Goal: Information Seeking & Learning: Learn about a topic

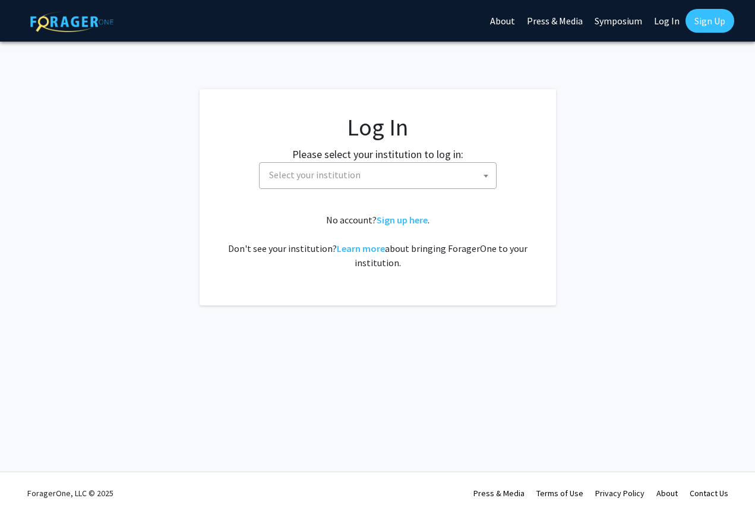
click at [328, 182] on span "Select your institution" at bounding box center [380, 175] width 232 height 24
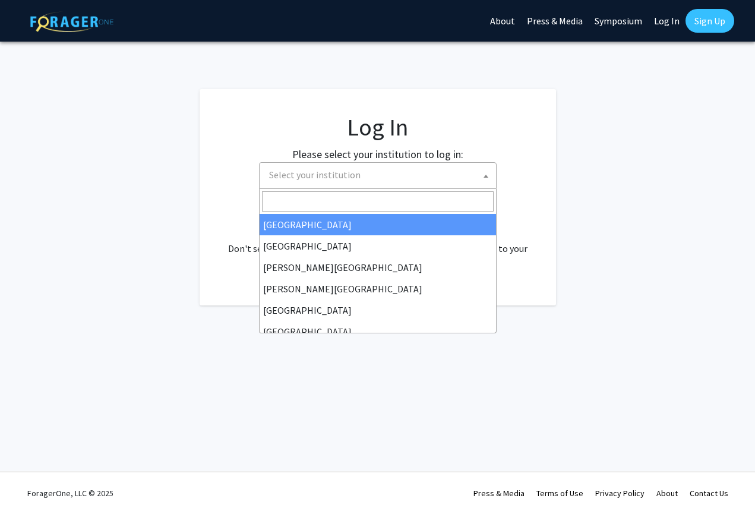
click at [674, 7] on link "Log In" at bounding box center [666, 21] width 37 height 42
select select "34"
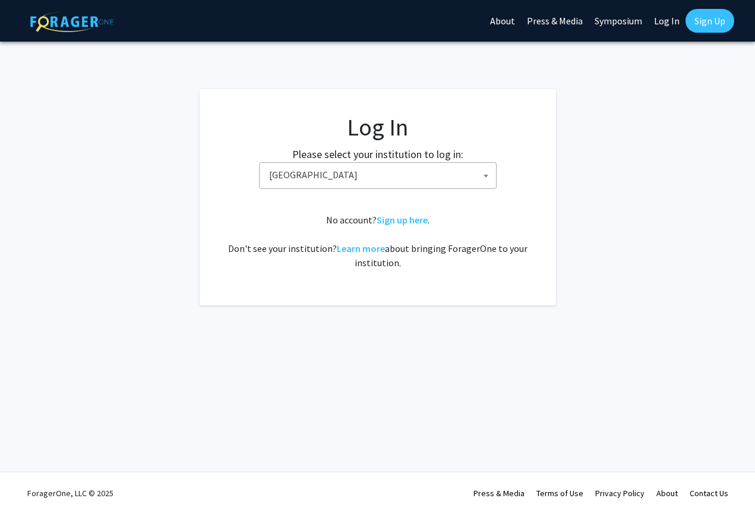
click at [674, 18] on link "Log In" at bounding box center [666, 21] width 37 height 42
click at [674, 22] on link "Log In" at bounding box center [666, 21] width 37 height 42
click at [671, 23] on link "Log In" at bounding box center [666, 21] width 37 height 42
click at [454, 157] on label "Please select your institution to log in:" at bounding box center [377, 154] width 171 height 16
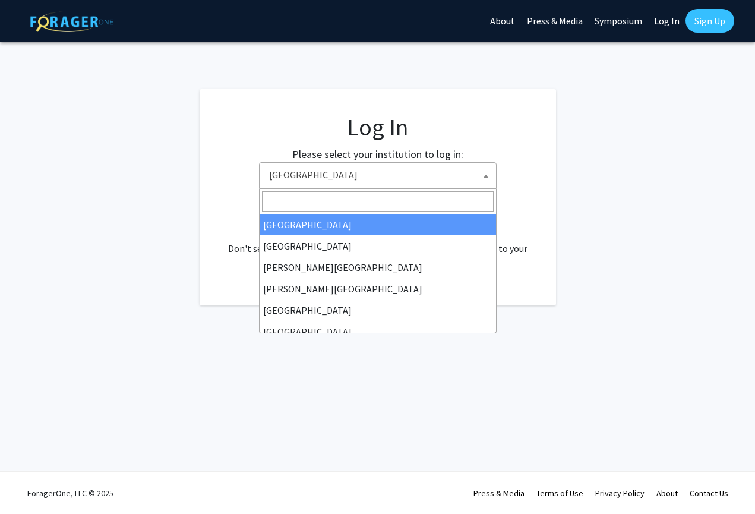
click at [451, 181] on span "Baylor University" at bounding box center [380, 175] width 232 height 24
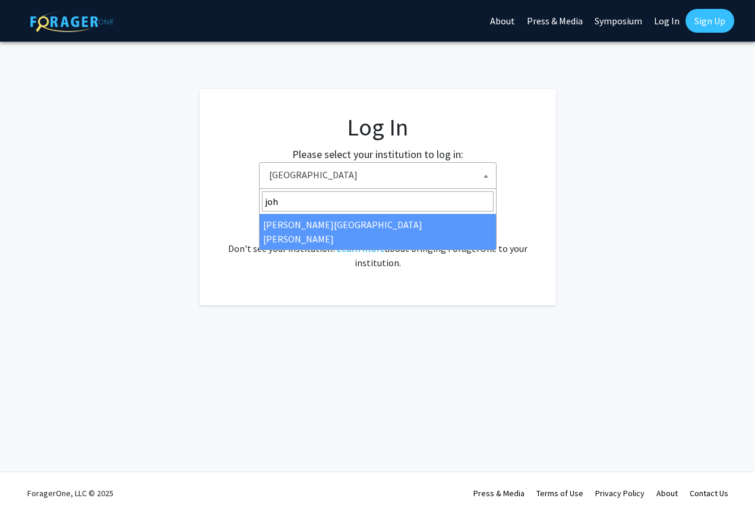
type input "john"
select select "1"
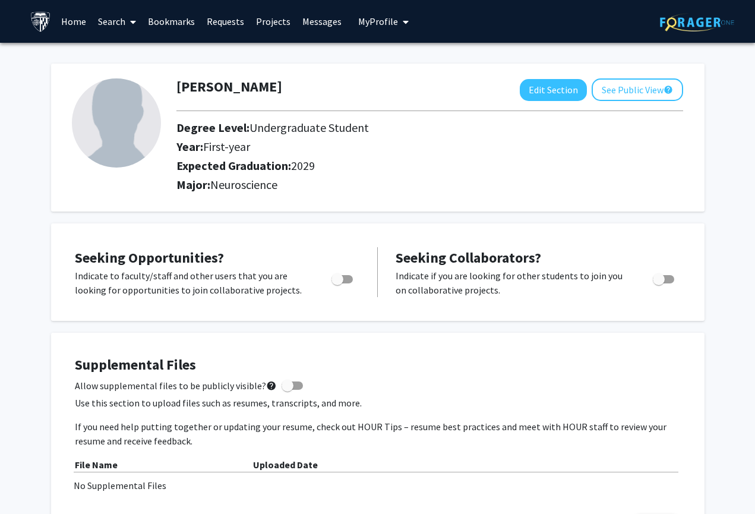
click at [111, 39] on link "Search" at bounding box center [117, 22] width 50 height 42
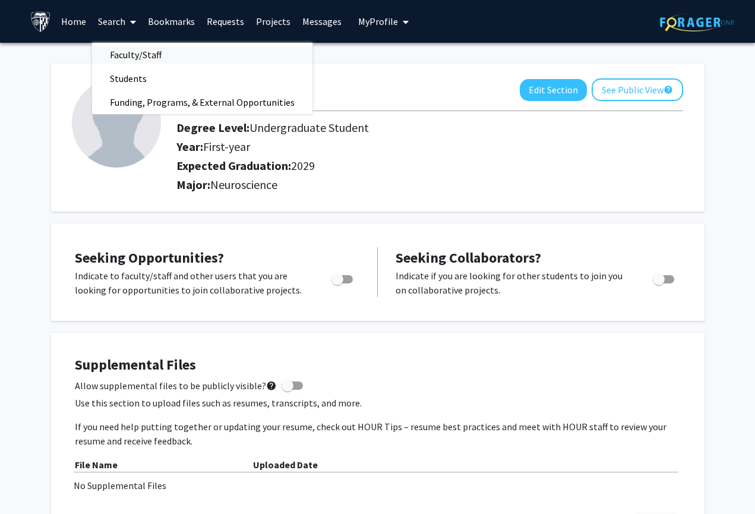
click at [122, 56] on span "Faculty/Staff" at bounding box center [135, 55] width 87 height 24
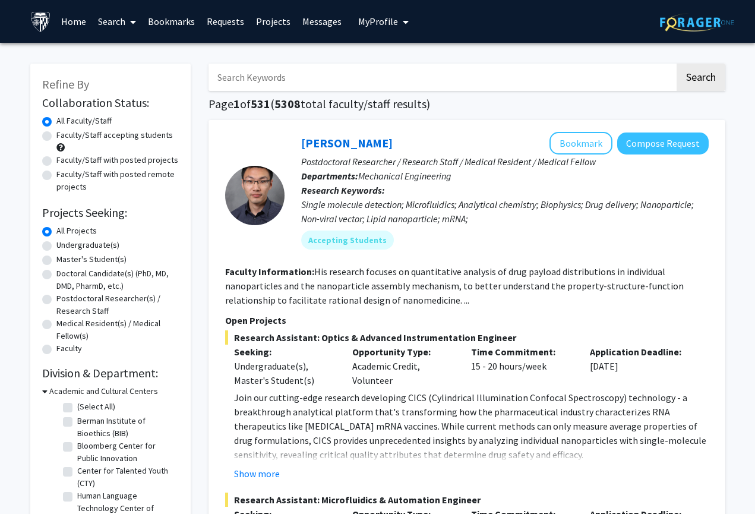
click at [241, 73] on input "Search Keywords" at bounding box center [442, 77] width 466 height 27
click at [700, 79] on button "Search" at bounding box center [701, 77] width 49 height 27
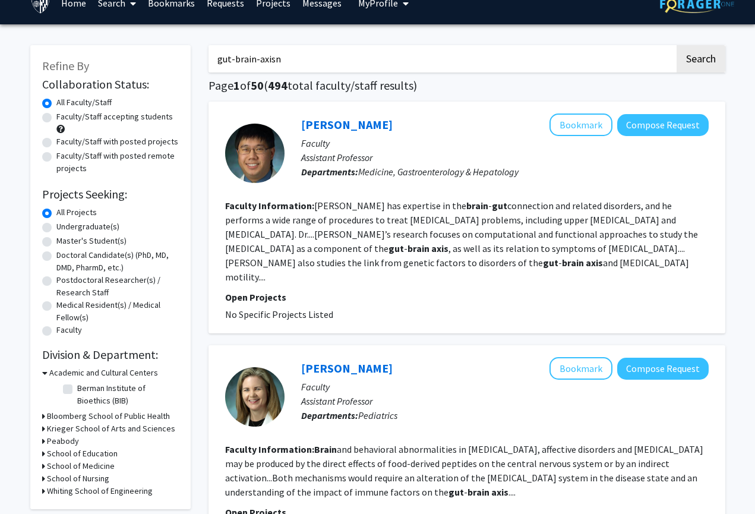
scroll to position [15, 0]
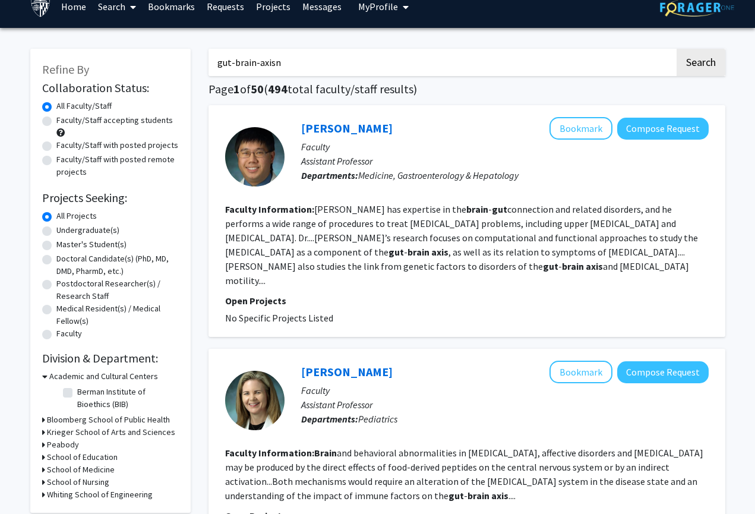
type input "gut-brain-axisn"
click at [162, 134] on div "Faculty/Staff accepting students" at bounding box center [110, 126] width 137 height 25
click at [158, 131] on div "Faculty/Staff accepting students" at bounding box center [110, 126] width 137 height 25
click at [141, 122] on label "Faculty/Staff accepting students" at bounding box center [114, 120] width 116 height 12
click at [64, 122] on input "Faculty/Staff accepting students" at bounding box center [60, 118] width 8 height 8
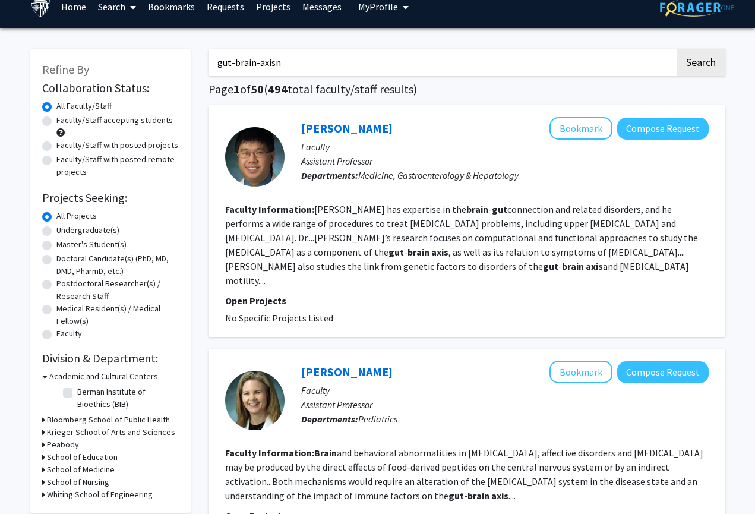
radio input "true"
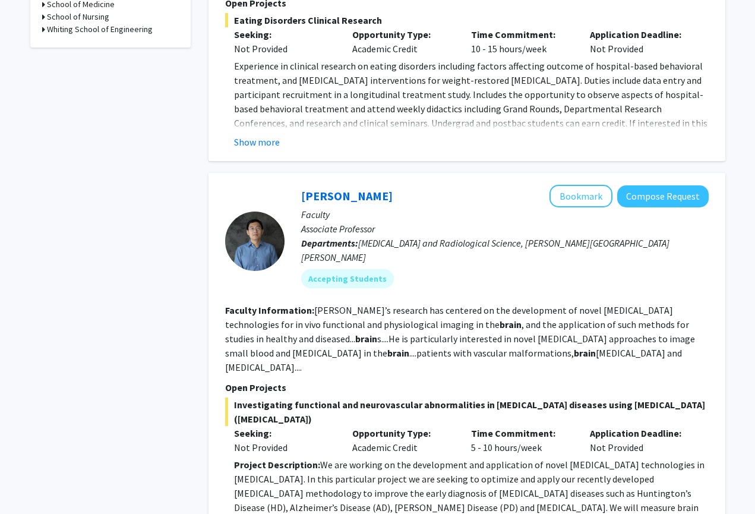
scroll to position [547, 1]
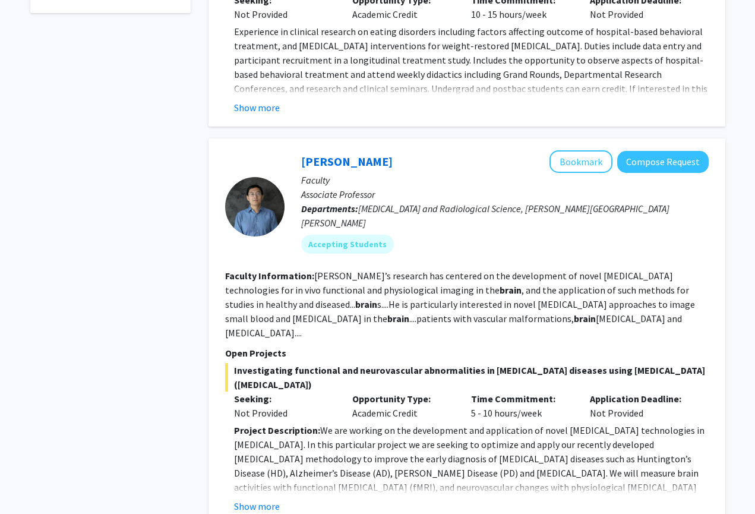
click at [481, 187] on p "Associate Professor" at bounding box center [505, 194] width 408 height 14
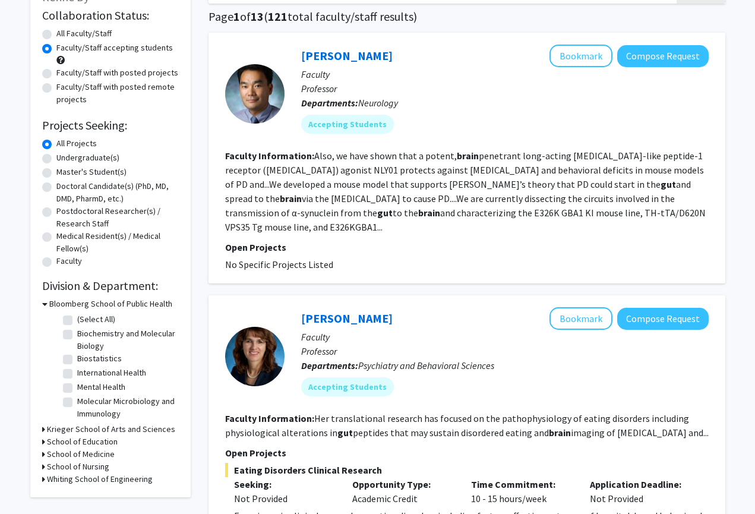
scroll to position [87, 0]
click at [84, 459] on h3 "School of Medicine" at bounding box center [81, 454] width 68 height 12
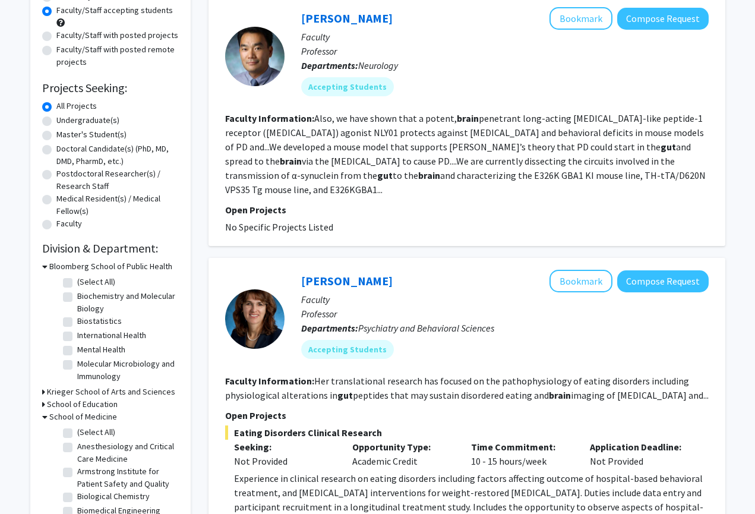
scroll to position [131, 0]
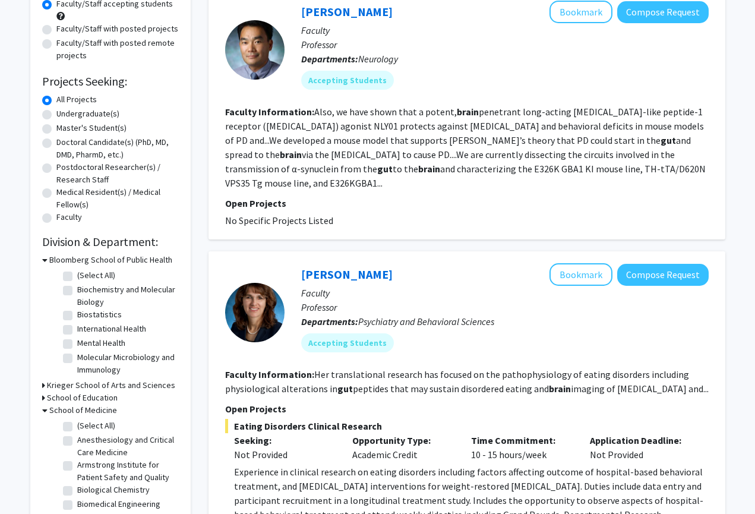
click at [77, 431] on label "(Select All)" at bounding box center [96, 425] width 38 height 12
click at [77, 427] on input "(Select All)" at bounding box center [81, 423] width 8 height 8
checkbox input "true"
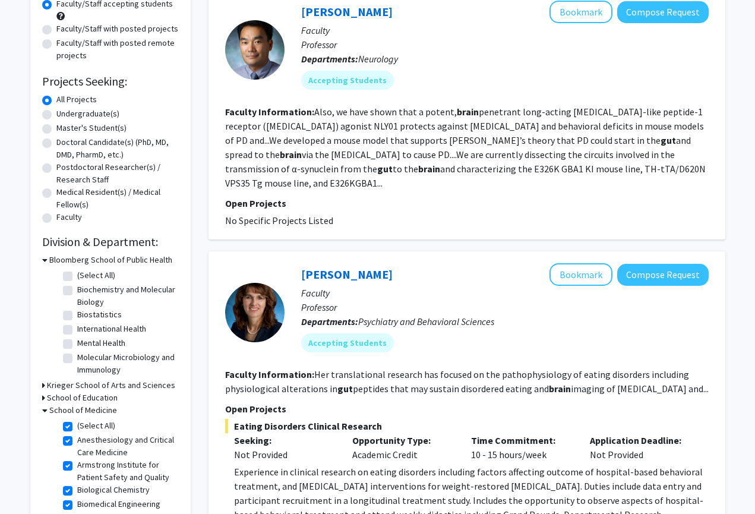
checkbox input "true"
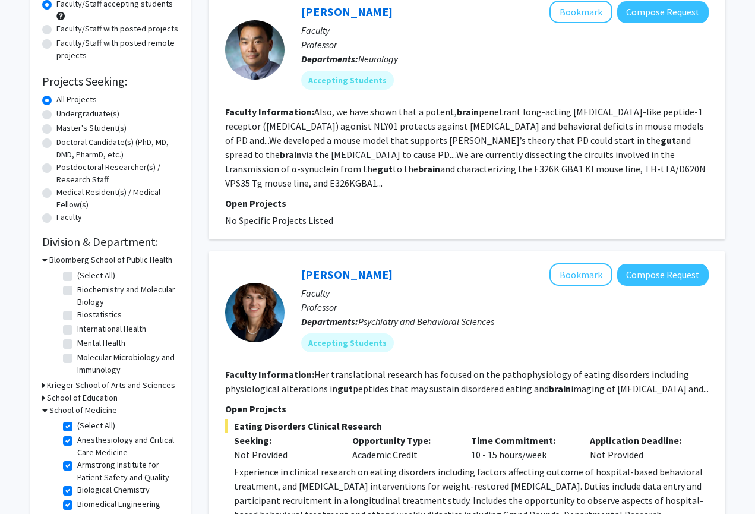
checkbox input "true"
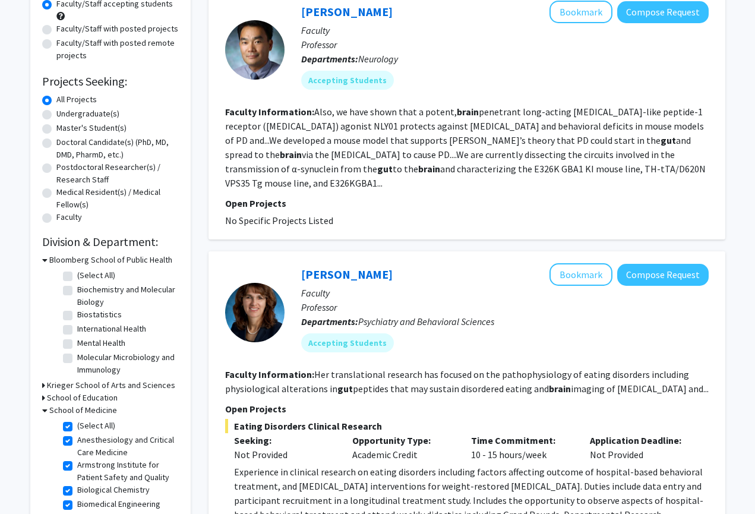
checkbox input "true"
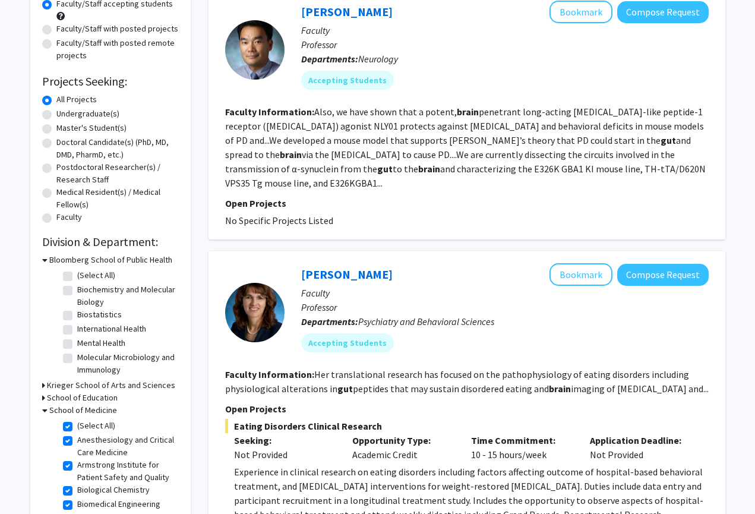
checkbox input "true"
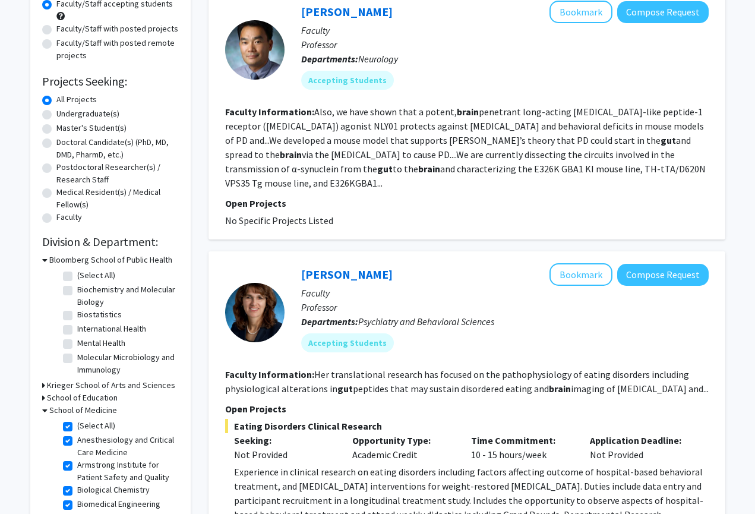
checkbox input "true"
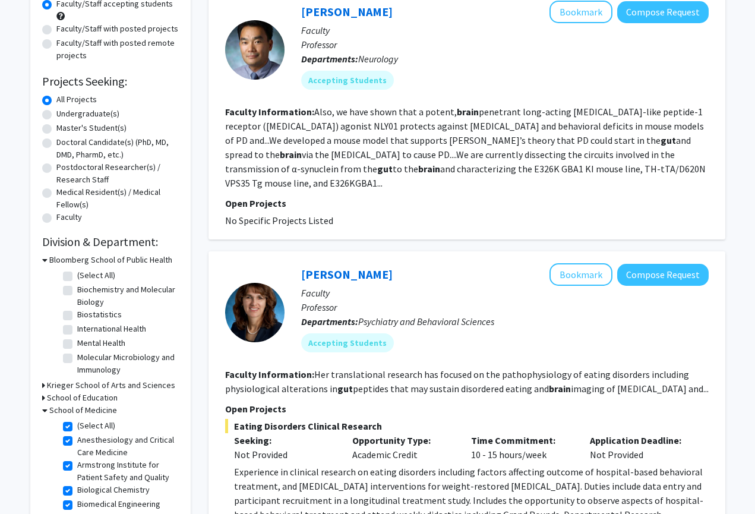
checkbox input "true"
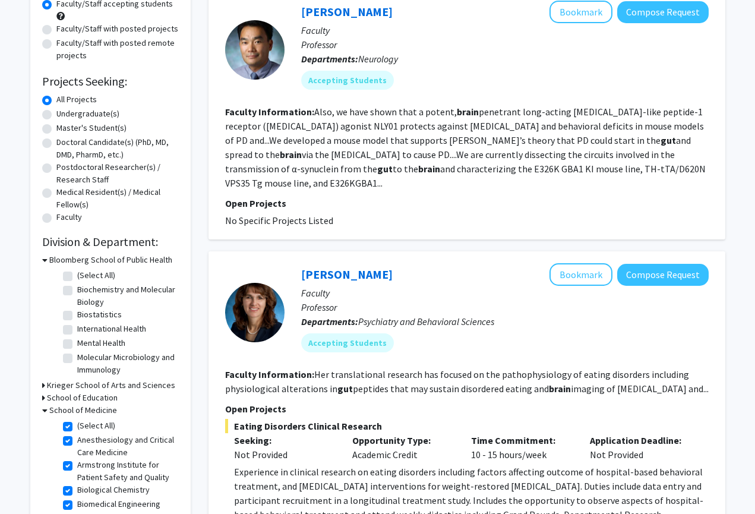
checkbox input "true"
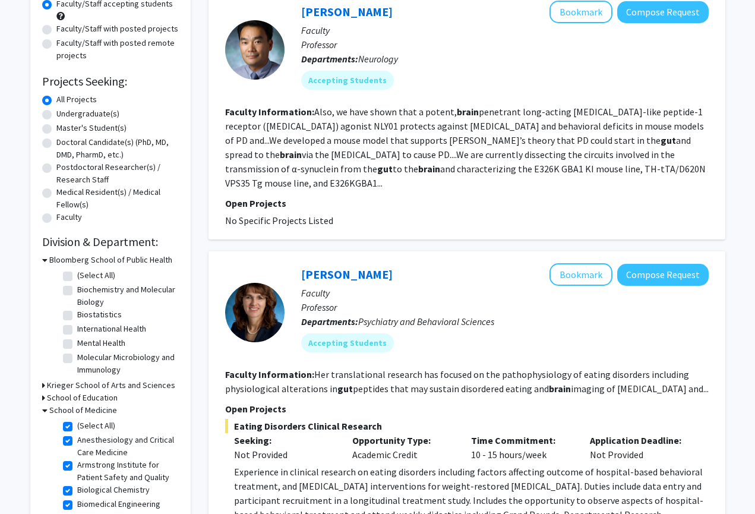
checkbox input "true"
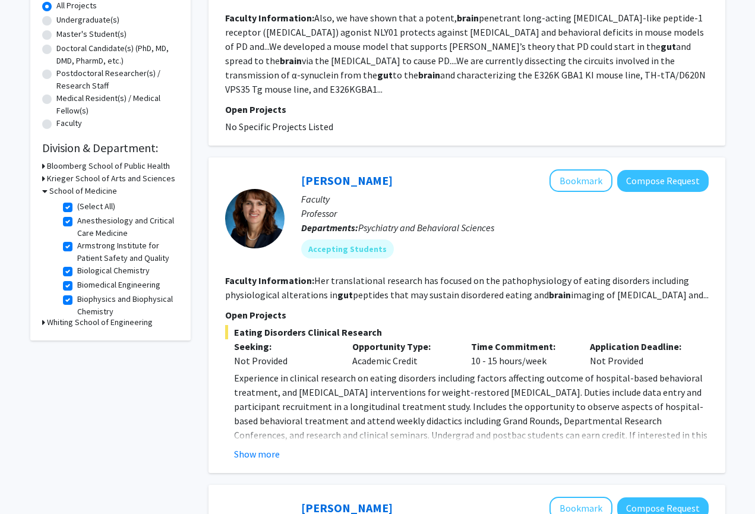
click at [69, 182] on h3 "Krieger School of Arts and Sciences" at bounding box center [111, 178] width 128 height 12
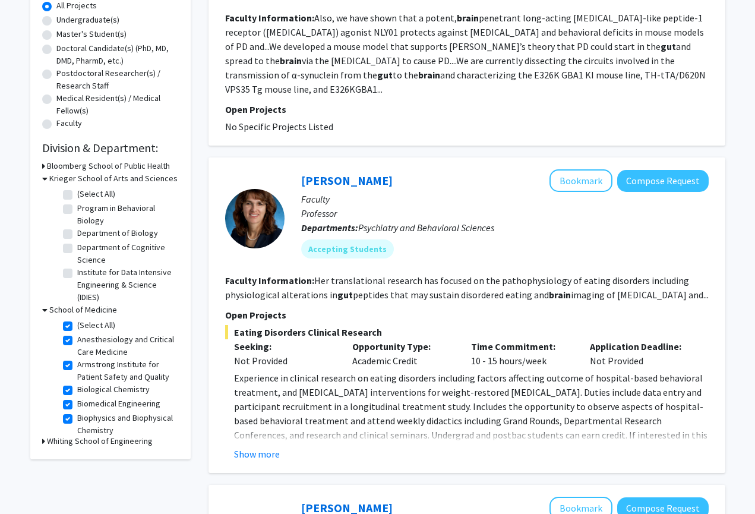
click at [77, 194] on label "(Select All)" at bounding box center [96, 194] width 38 height 12
click at [77, 194] on input "(Select All)" at bounding box center [81, 192] width 8 height 8
checkbox input "true"
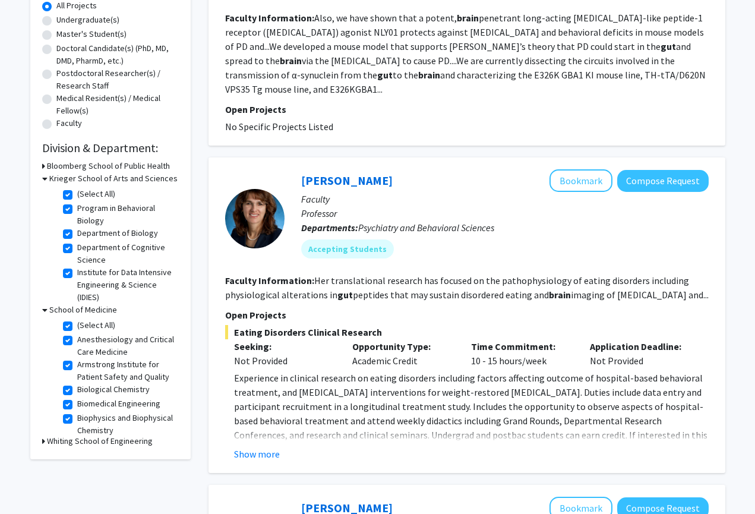
checkbox input "true"
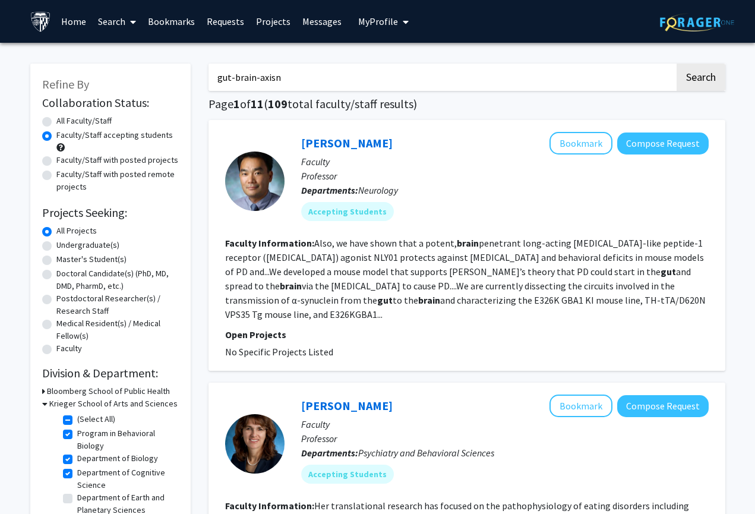
click at [77, 425] on label "(Select All)" at bounding box center [96, 419] width 38 height 12
click at [77, 421] on input "(Select All)" at bounding box center [81, 417] width 8 height 8
checkbox input "false"
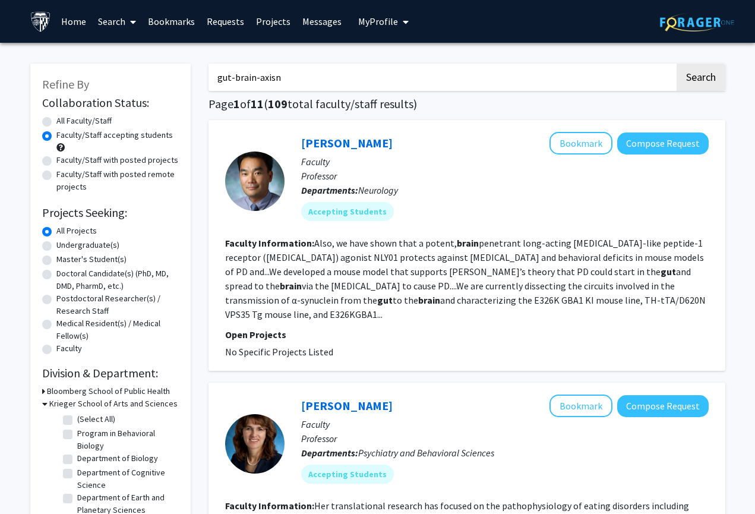
checkbox input "false"
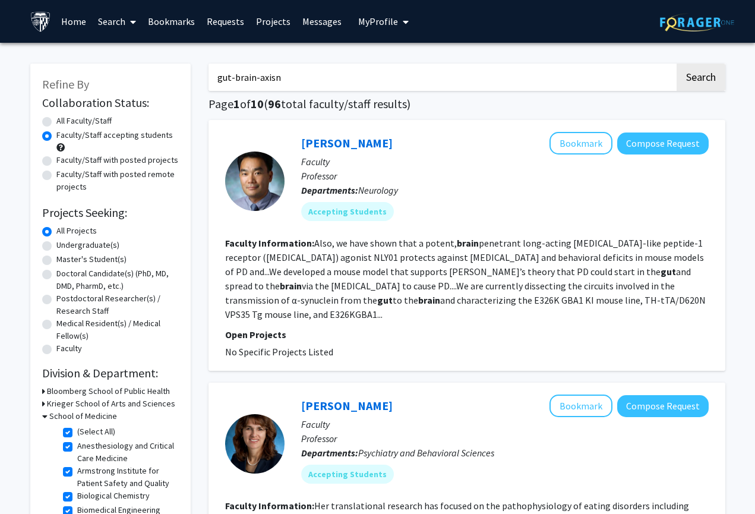
click at [53, 401] on h3 "Krieger School of Arts and Sciences" at bounding box center [111, 403] width 128 height 12
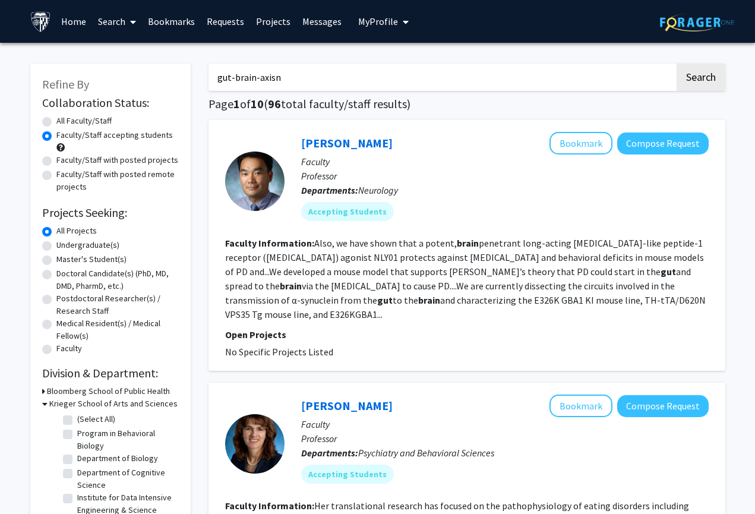
click at [52, 393] on h3 "Bloomberg School of Public Health" at bounding box center [108, 391] width 123 height 12
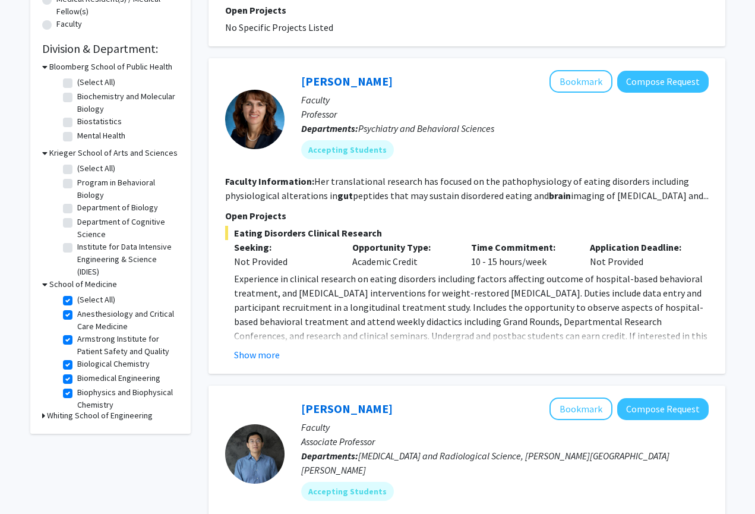
click at [77, 302] on label "(Select All)" at bounding box center [96, 299] width 38 height 12
click at [77, 301] on input "(Select All)" at bounding box center [81, 297] width 8 height 8
checkbox input "false"
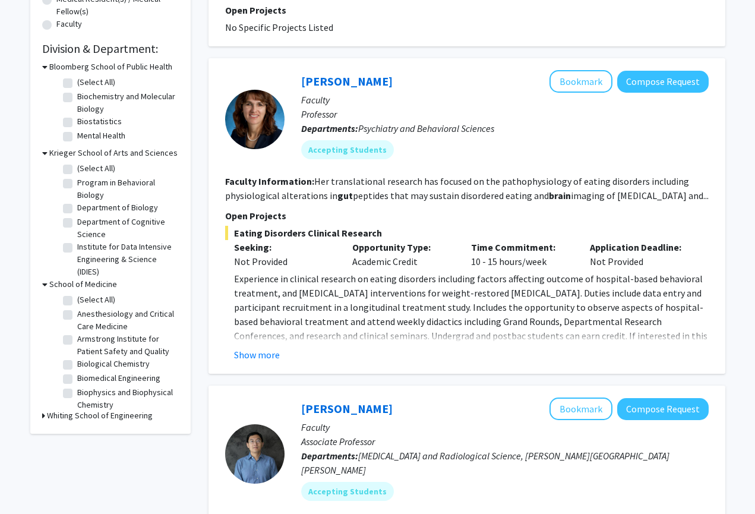
checkbox input "false"
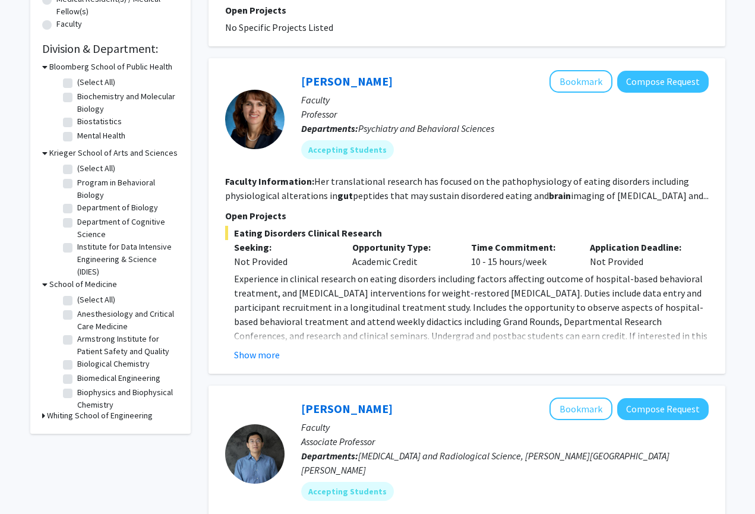
checkbox input "false"
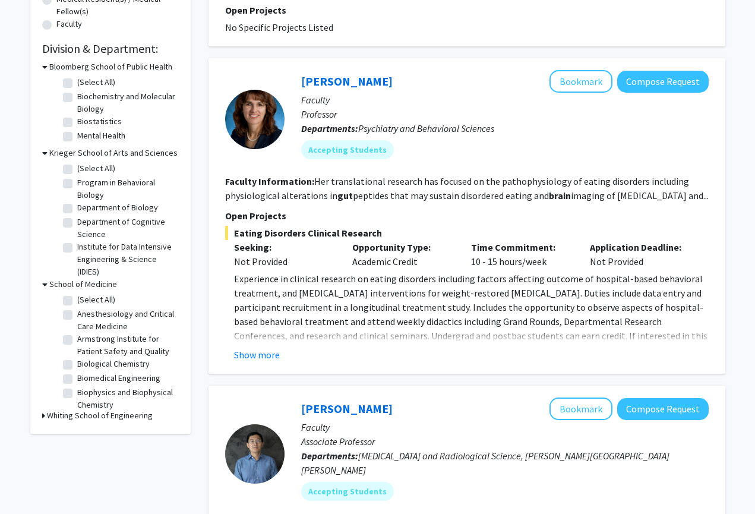
checkbox input "false"
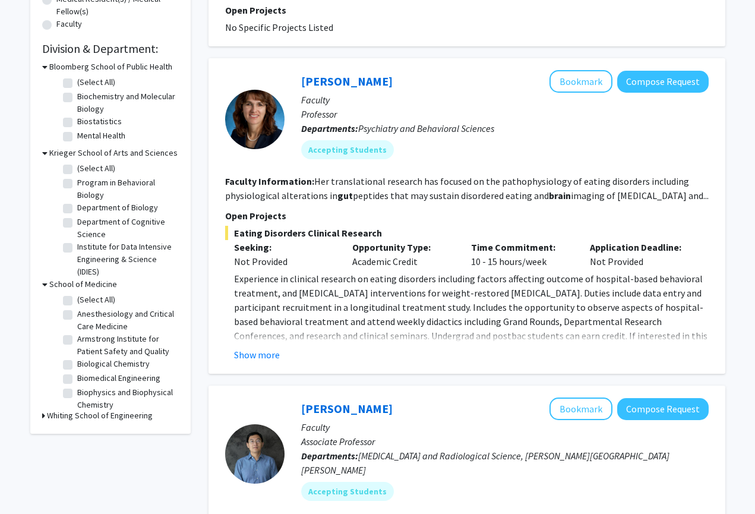
checkbox input "false"
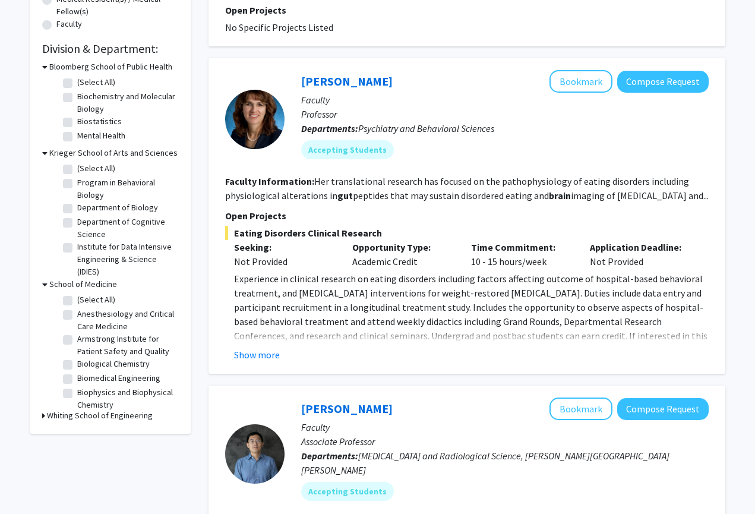
checkbox input "false"
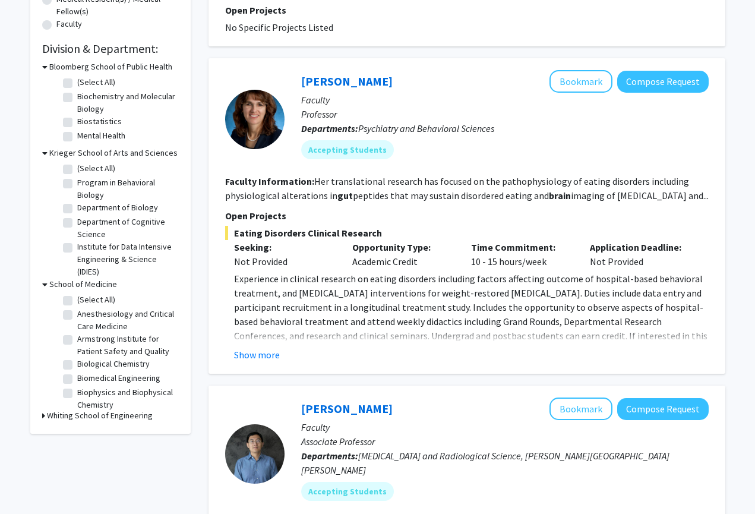
checkbox input "false"
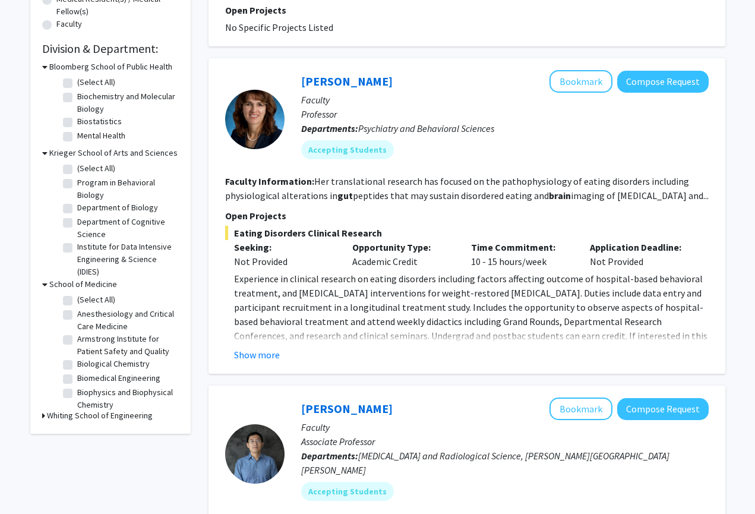
checkbox input "false"
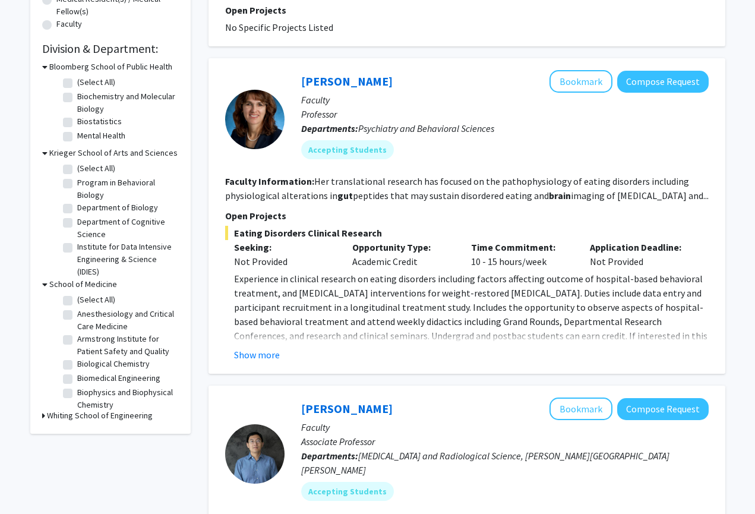
checkbox input "false"
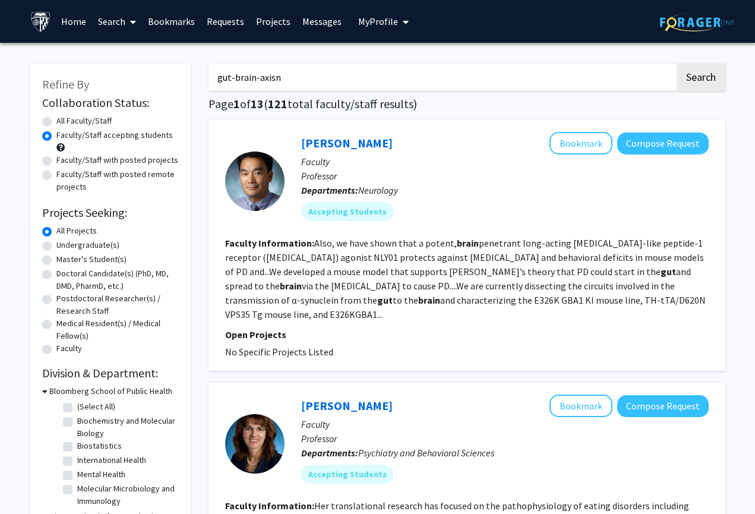
click at [77, 419] on label "Biochemistry and Molecular Biology" at bounding box center [126, 427] width 99 height 25
click at [77, 419] on input "Biochemistry and Molecular Biology" at bounding box center [81, 419] width 8 height 8
checkbox input "true"
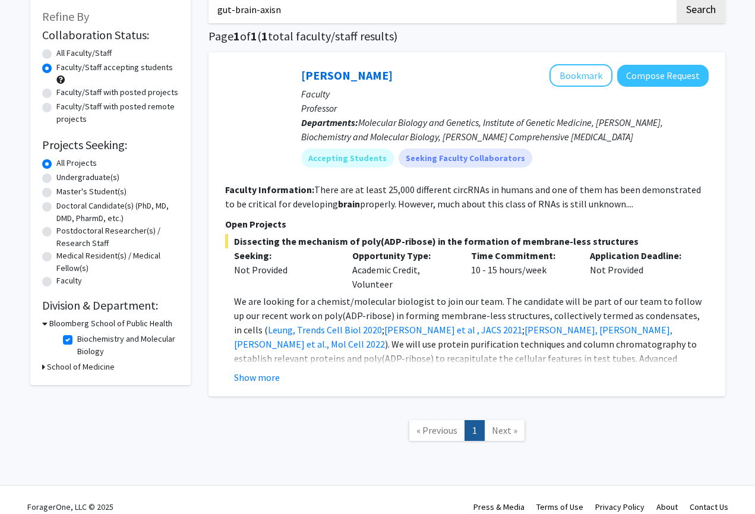
click at [77, 339] on label "Biochemistry and Molecular Biology" at bounding box center [126, 345] width 99 height 25
click at [77, 339] on input "Biochemistry and Molecular Biology" at bounding box center [81, 337] width 8 height 8
checkbox input "false"
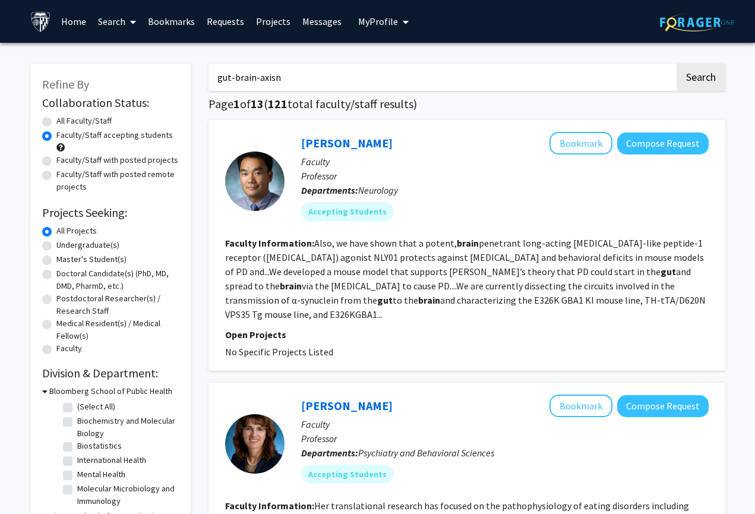
click at [59, 393] on h3 "Bloomberg School of Public Health" at bounding box center [110, 391] width 123 height 12
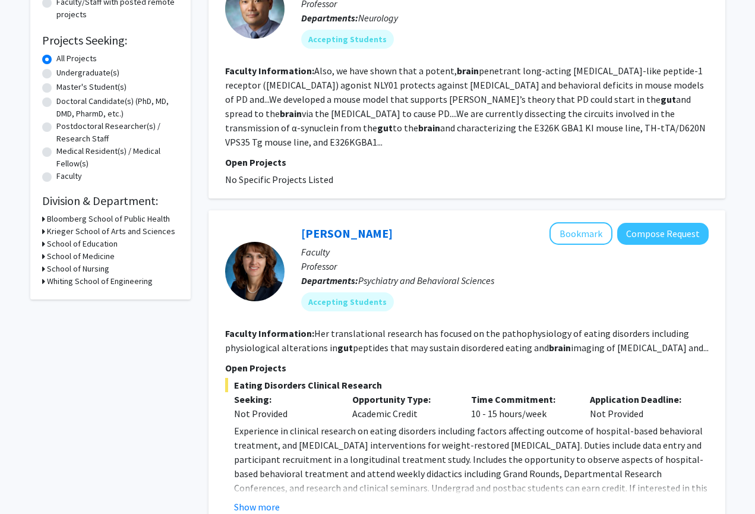
click at [86, 255] on h3 "School of Medicine" at bounding box center [81, 256] width 68 height 12
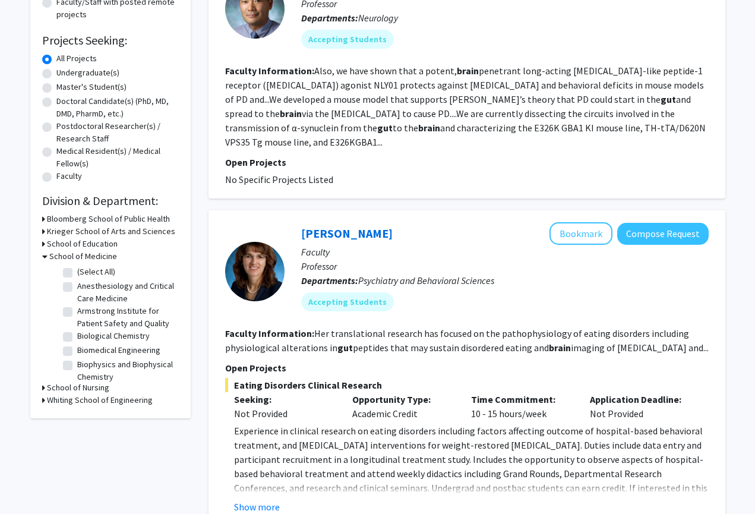
click at [77, 288] on label "Anesthesiology and Critical Care Medicine" at bounding box center [126, 292] width 99 height 25
click at [77, 288] on input "Anesthesiology and Critical Care Medicine" at bounding box center [81, 284] width 8 height 8
checkbox input "true"
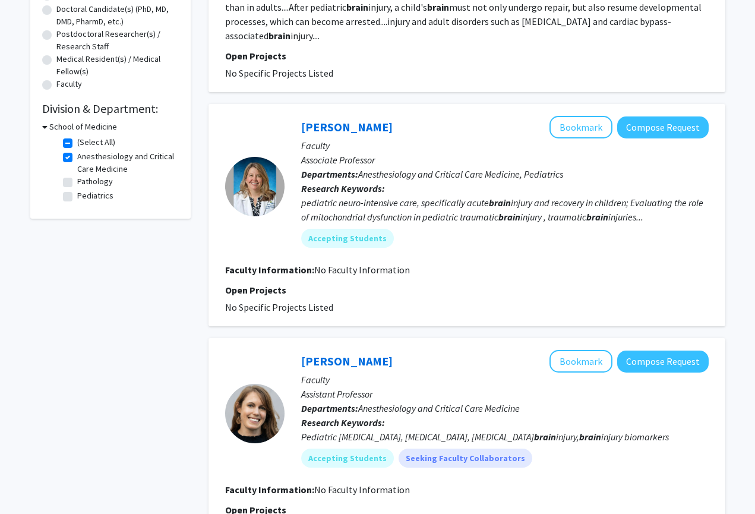
click at [61, 160] on fg-checkbox-list "(Select All) (Select All) Anesthesiology and Critical Care Medicine Anesthesiol…" at bounding box center [119, 170] width 119 height 74
click at [77, 160] on label "Anesthesiology and Critical Care Medicine" at bounding box center [126, 162] width 99 height 25
click at [77, 158] on input "Anesthesiology and Critical Care Medicine" at bounding box center [81, 154] width 8 height 8
checkbox input "false"
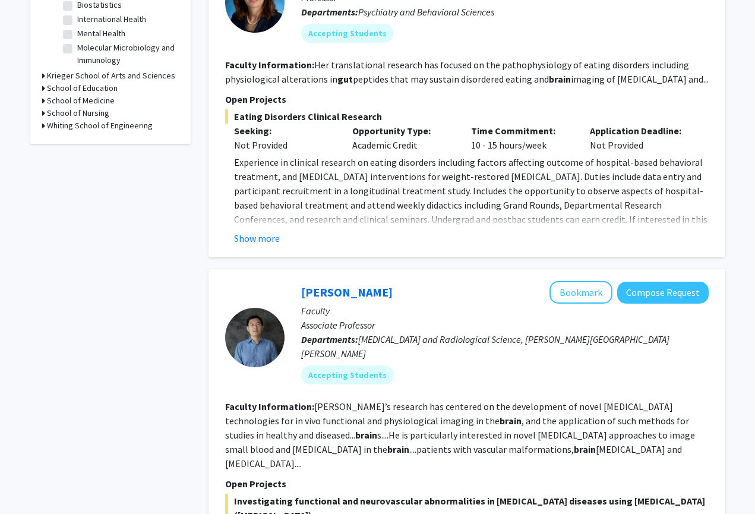
scroll to position [375, 0]
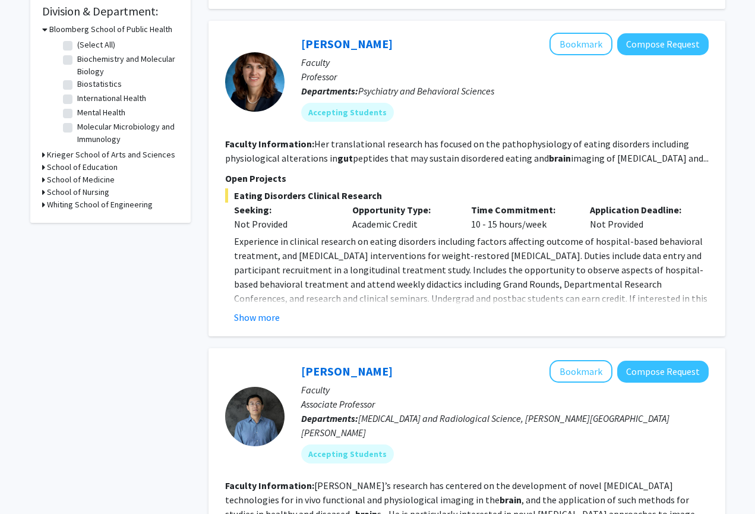
click at [50, 179] on h3 "School of Medicine" at bounding box center [81, 179] width 68 height 12
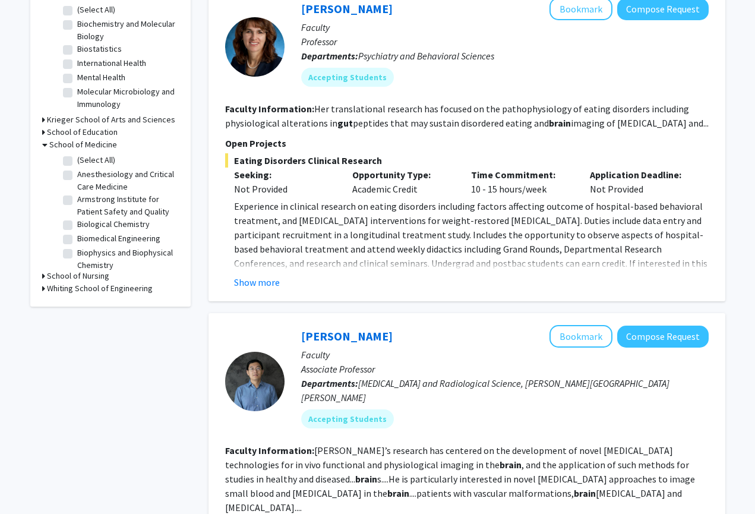
click at [77, 197] on label "Armstrong Institute for Patient Safety and Quality" at bounding box center [126, 205] width 99 height 25
click at [77, 197] on input "Armstrong Institute for Patient Safety and Quality" at bounding box center [81, 197] width 8 height 8
checkbox input "true"
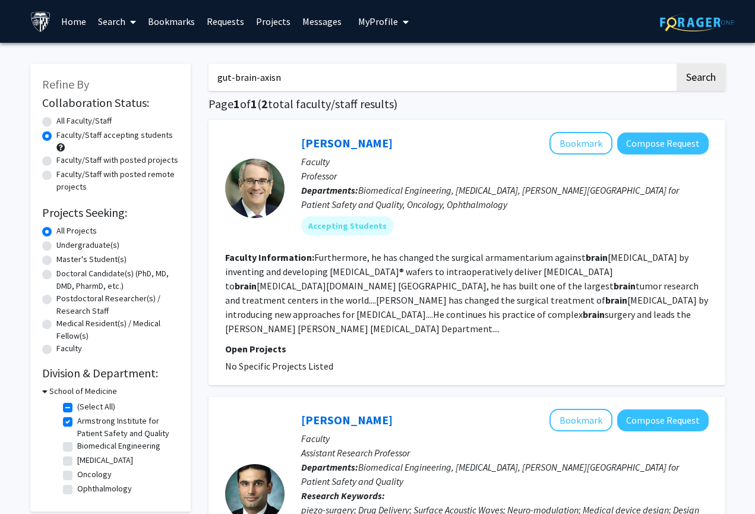
click at [280, 83] on input "gut-brain-axisn" at bounding box center [442, 77] width 466 height 27
type input "gut-brain-axis"
click at [720, 85] on button "Search" at bounding box center [701, 77] width 49 height 27
radio input "true"
checkbox input "false"
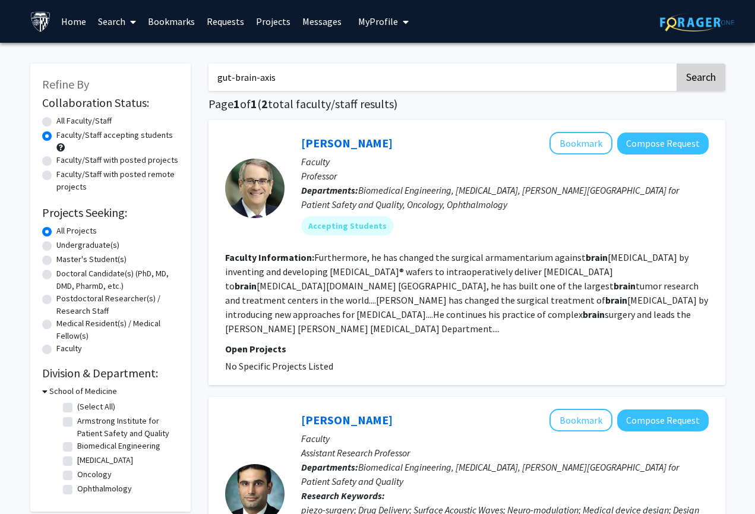
checkbox input "false"
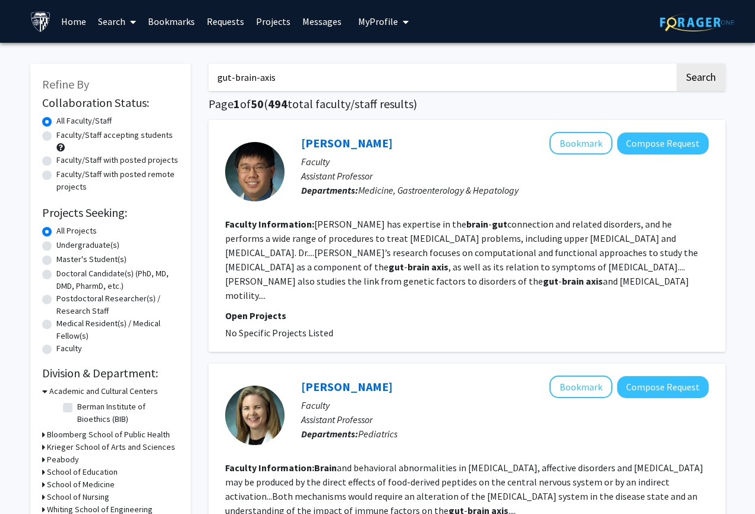
click at [278, 89] on input "gut-brain-axis" at bounding box center [442, 77] width 466 height 27
click at [272, 89] on input "gut-brain-axis" at bounding box center [442, 77] width 466 height 27
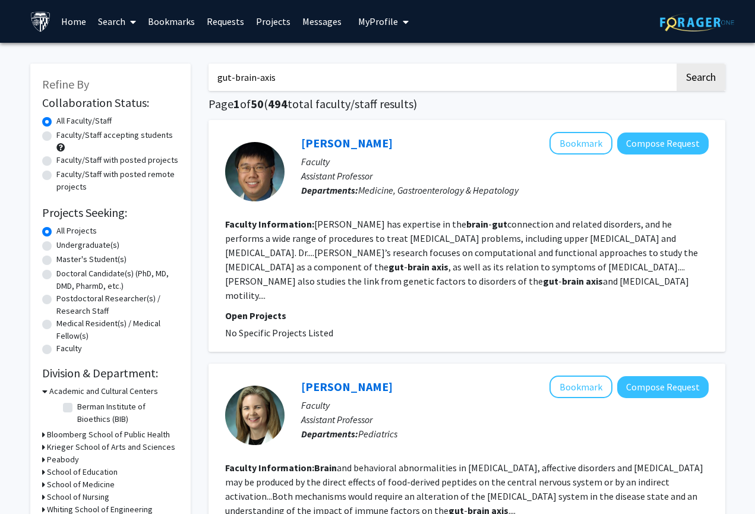
click at [272, 89] on input "gut-brain-axis" at bounding box center [442, 77] width 466 height 27
click at [248, 67] on input "gut-brain-axis" at bounding box center [442, 77] width 466 height 27
click at [248, 70] on input "gut-brain-axis" at bounding box center [442, 77] width 466 height 27
click at [248, 71] on input "gut-brain-axis" at bounding box center [442, 77] width 466 height 27
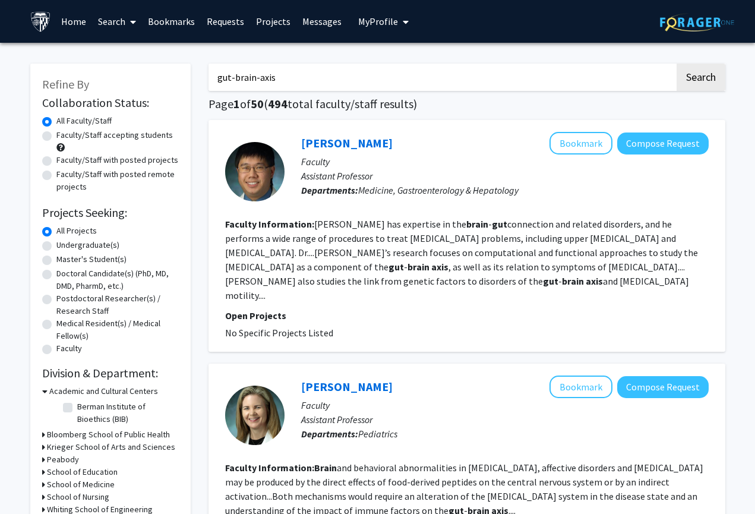
click at [248, 71] on input "gut-brain-axis" at bounding box center [442, 77] width 466 height 27
click at [248, 78] on input "gut-brain-axis" at bounding box center [442, 77] width 466 height 27
drag, startPoint x: 110, startPoint y: 381, endPoint x: 250, endPoint y: 78, distance: 334.4
click at [250, 78] on input "gut-brain-axis" at bounding box center [442, 77] width 466 height 27
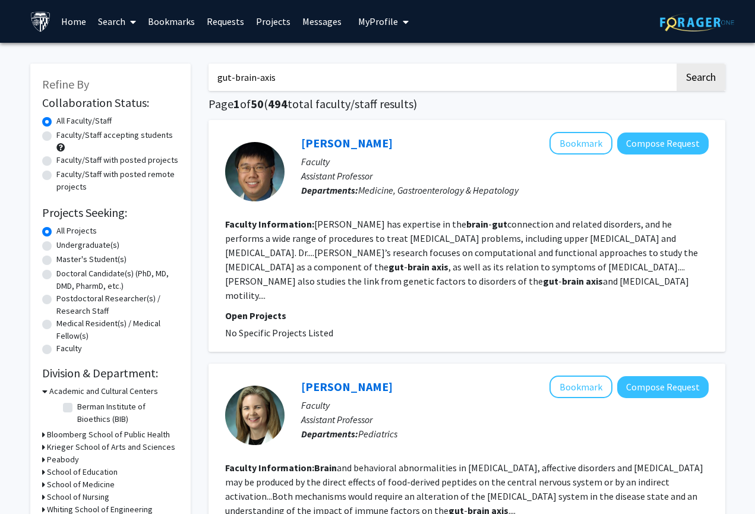
click at [308, 77] on input "gut-brain-axis" at bounding box center [442, 77] width 466 height 27
drag, startPoint x: 365, startPoint y: 141, endPoint x: 326, endPoint y: 77, distance: 75.5
click at [326, 77] on input "gut-brain-axis" at bounding box center [442, 77] width 466 height 27
drag, startPoint x: 326, startPoint y: 77, endPoint x: 291, endPoint y: 75, distance: 35.1
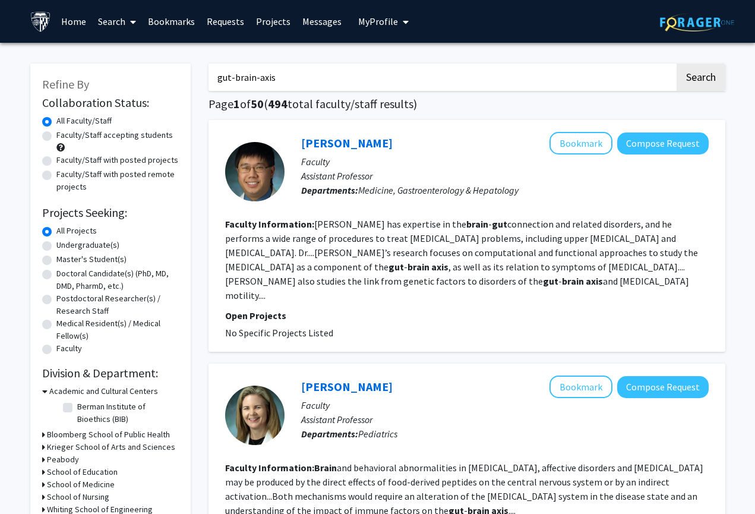
click at [291, 75] on input "gut-brain-axis" at bounding box center [442, 77] width 466 height 27
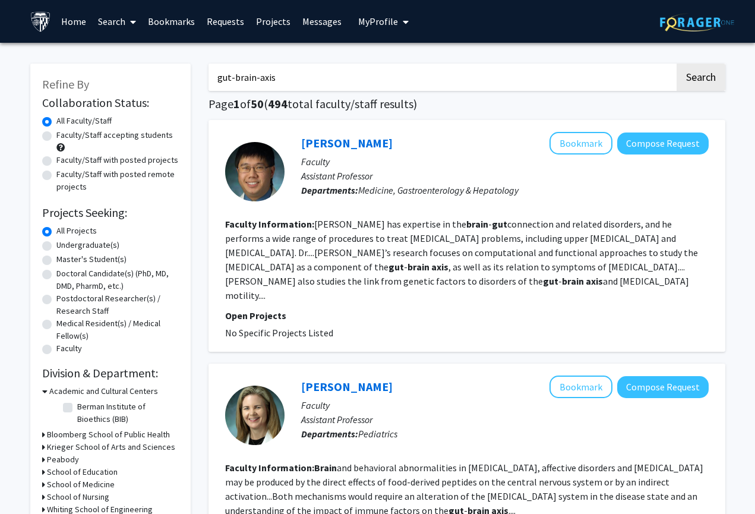
click at [471, 84] on input "gut-brain-axis" at bounding box center [442, 77] width 466 height 27
click at [297, 83] on input "gut-brain-axis" at bounding box center [442, 77] width 466 height 27
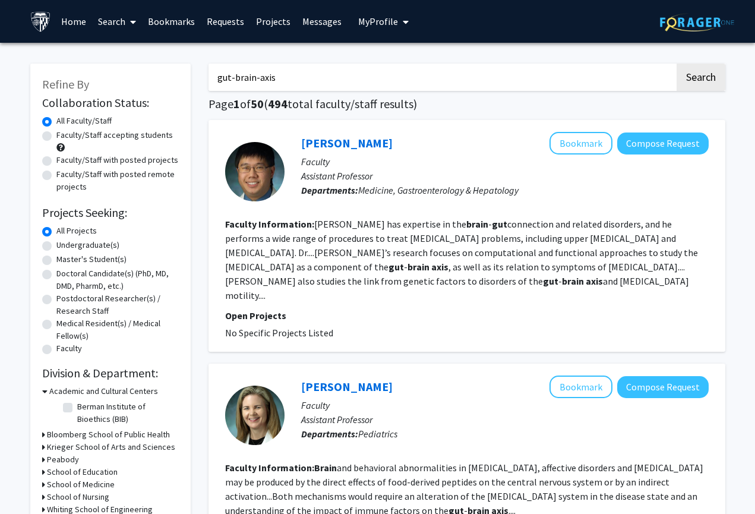
drag, startPoint x: 0, startPoint y: 0, endPoint x: 278, endPoint y: 82, distance: 289.9
click at [278, 82] on input "gut-brain-axis" at bounding box center [442, 77] width 466 height 27
